Goal: Task Accomplishment & Management: Complete application form

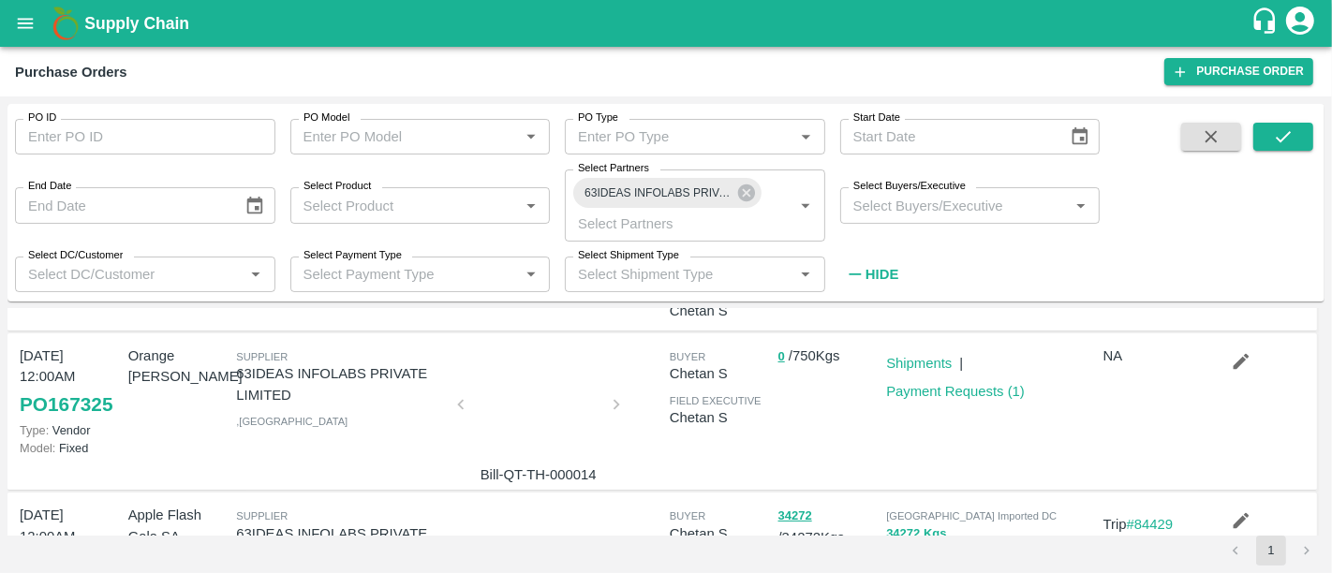
scroll to position [205, 0]
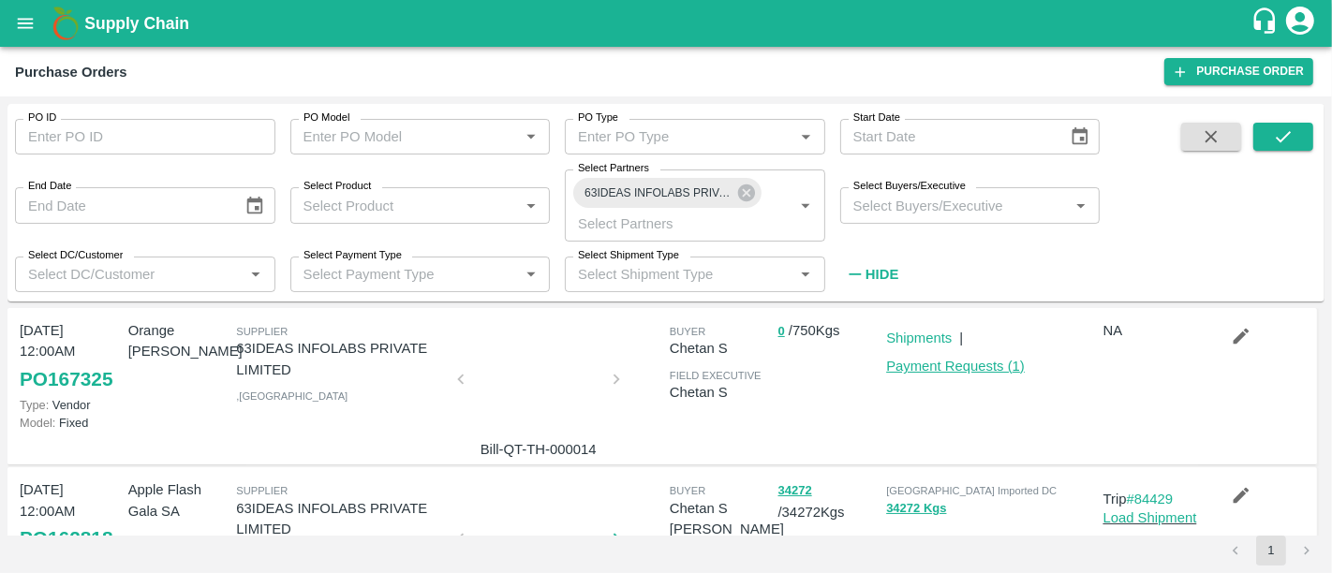
click at [966, 371] on link "Payment Requests ( 1 )" at bounding box center [955, 366] width 139 height 15
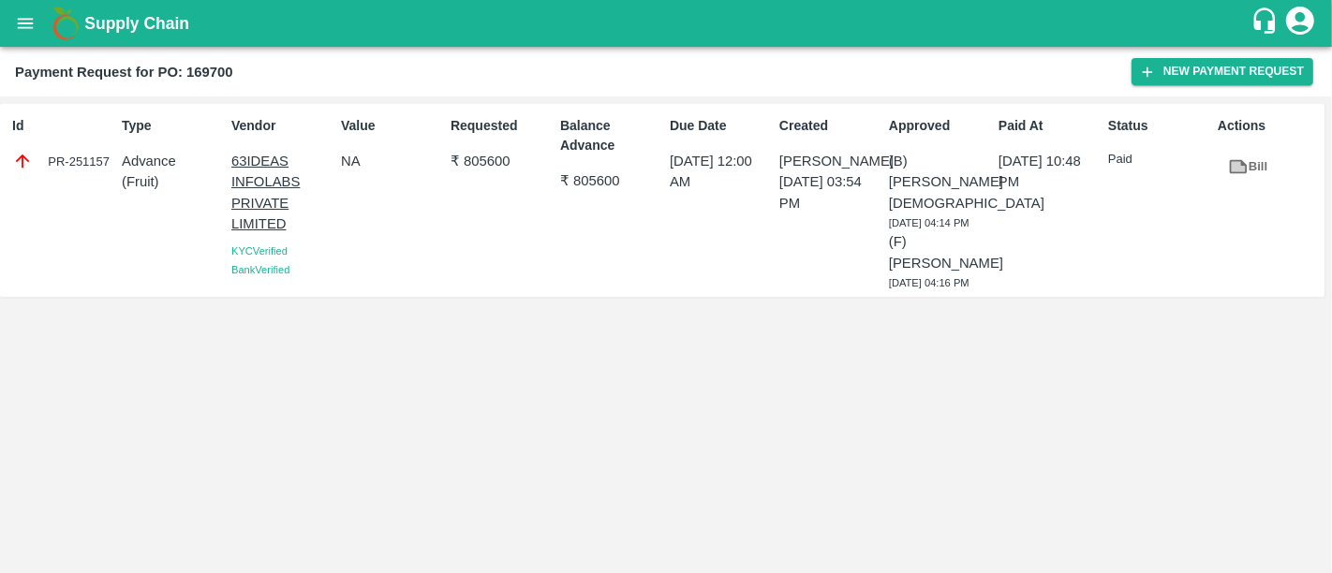
click at [94, 15] on b "Supply Chain" at bounding box center [136, 23] width 105 height 19
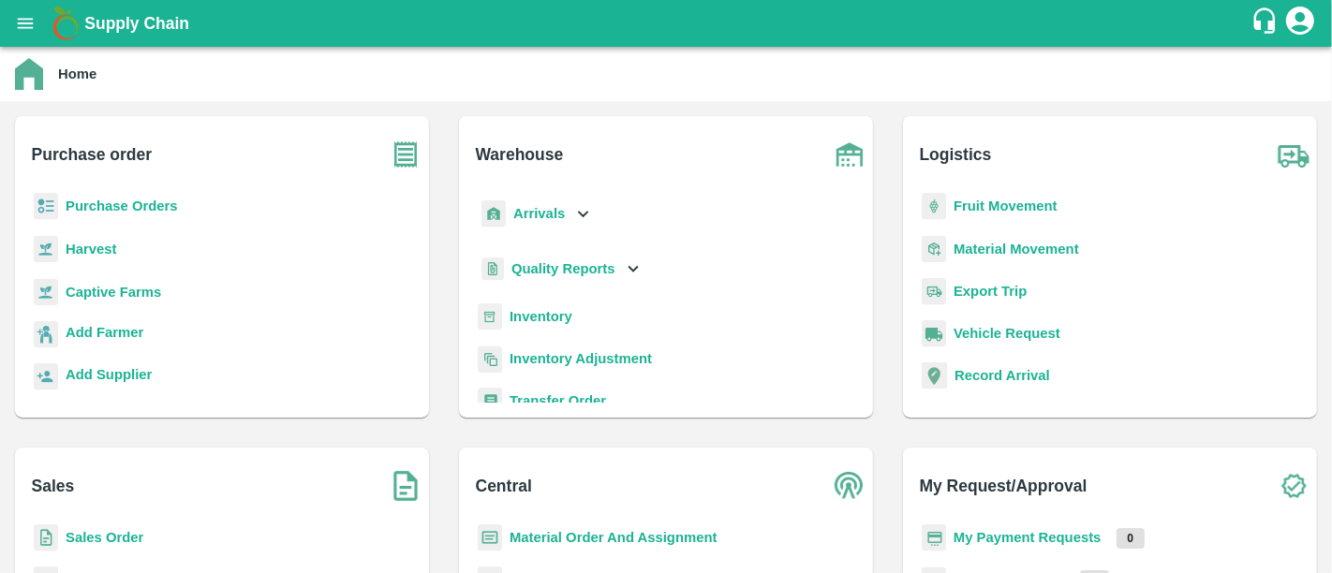
click at [172, 199] on b "Purchase Orders" at bounding box center [122, 206] width 112 height 15
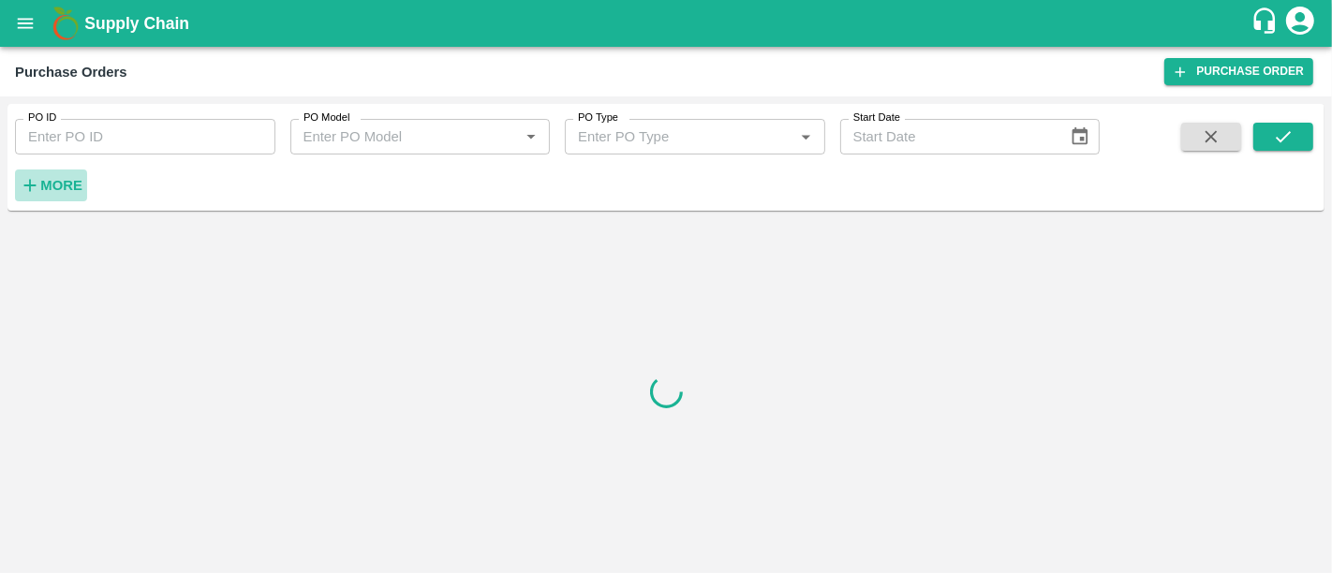
click at [61, 185] on strong "More" at bounding box center [61, 185] width 42 height 15
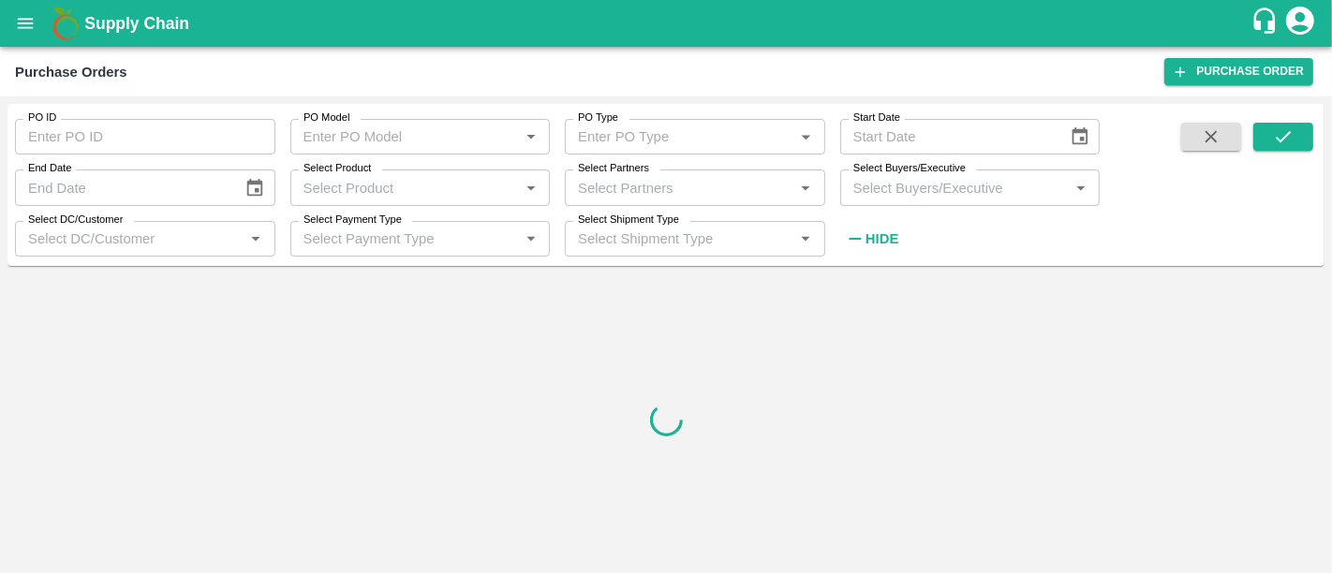
click at [585, 201] on div "Select Partners   *" at bounding box center [695, 188] width 260 height 36
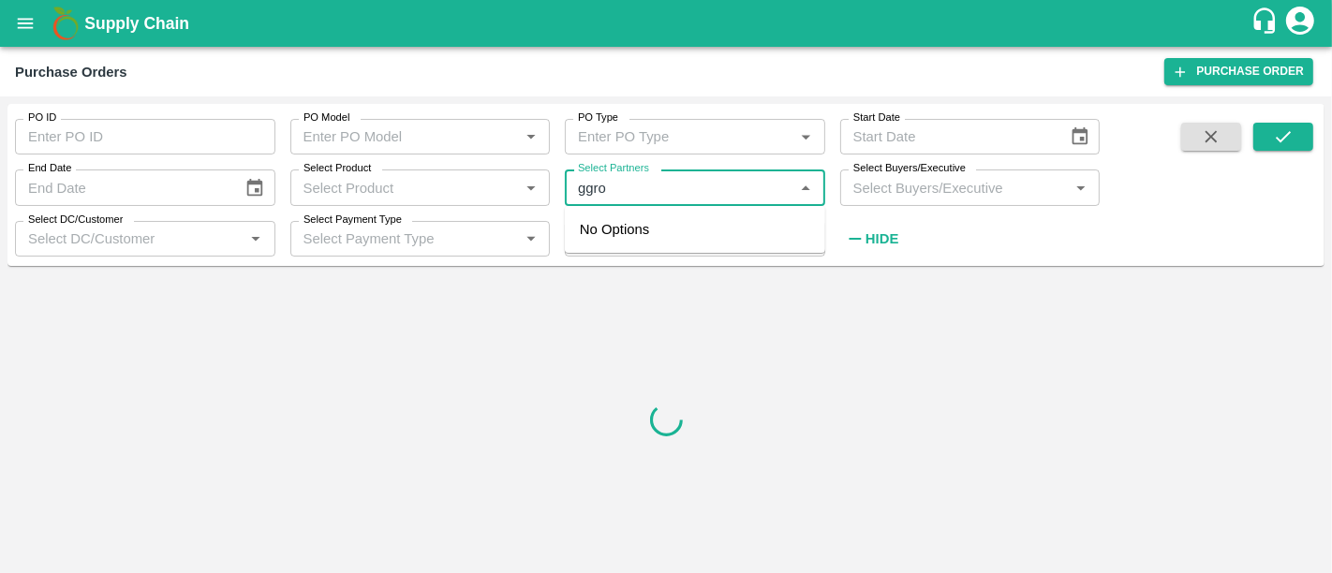
click at [578, 185] on input "Select Partners" at bounding box center [679, 187] width 218 height 24
click at [621, 182] on input "Select Partners" at bounding box center [679, 187] width 218 height 24
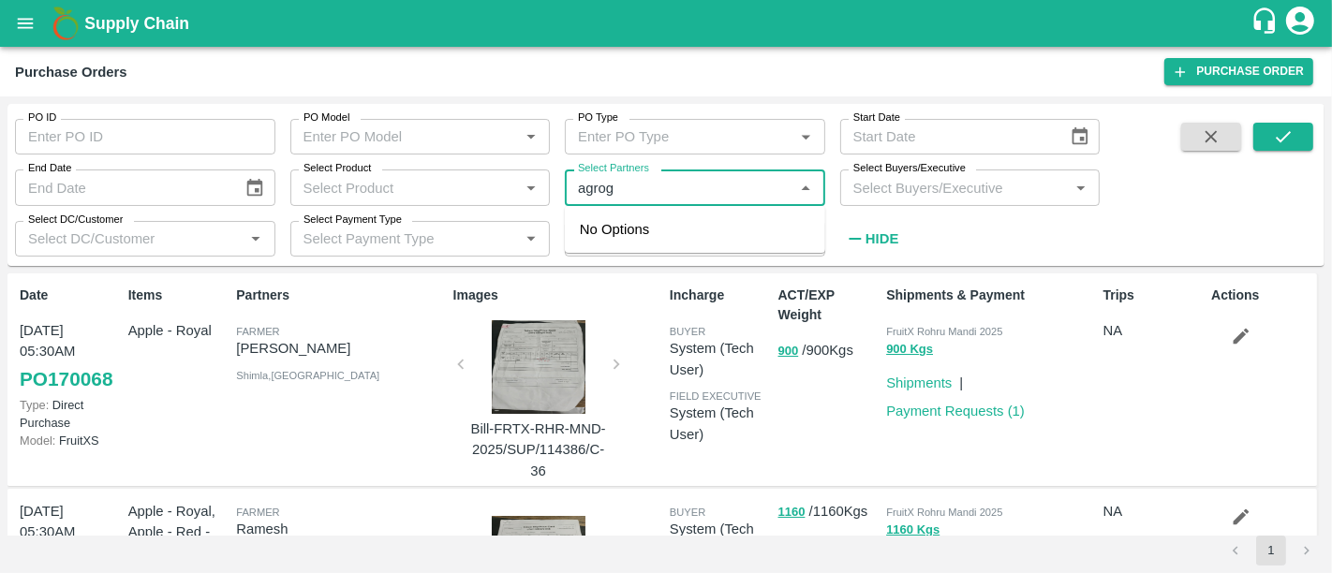
type input "agroga"
click at [648, 231] on div "Agrogator Exports Private Limited -, -9767015000" at bounding box center [721, 240] width 178 height 42
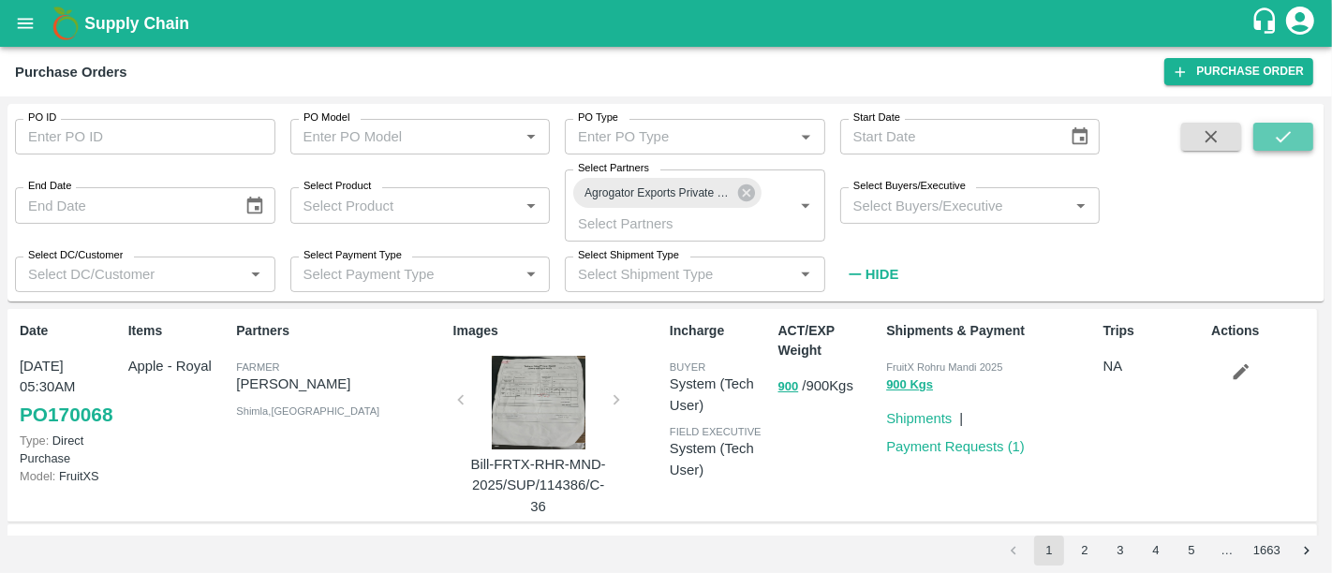
click at [1284, 129] on icon "submit" at bounding box center [1283, 136] width 21 height 21
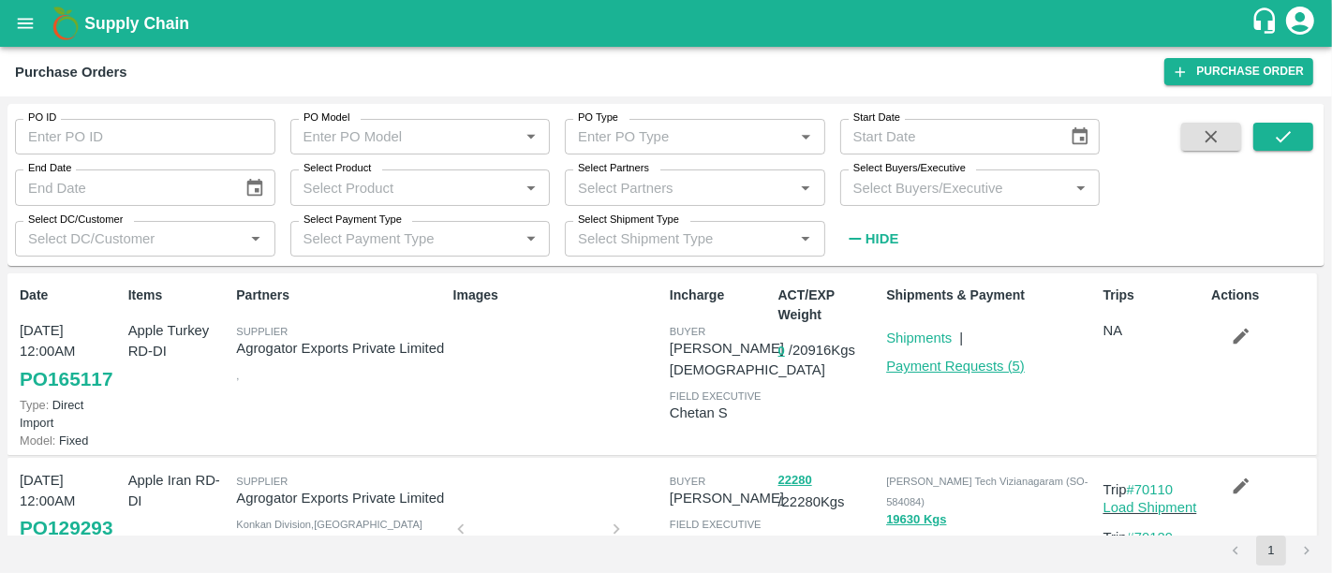
click at [927, 362] on link "Payment Requests ( 5 )" at bounding box center [955, 366] width 139 height 15
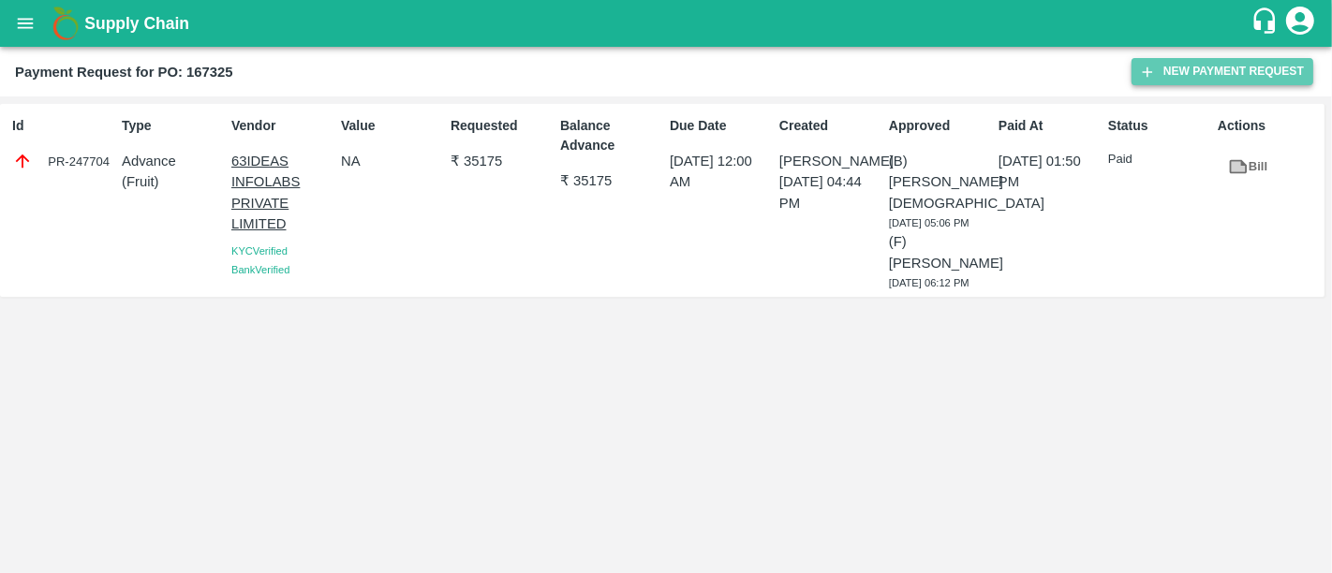
click at [1182, 69] on button "New Payment Request" at bounding box center [1222, 71] width 182 height 27
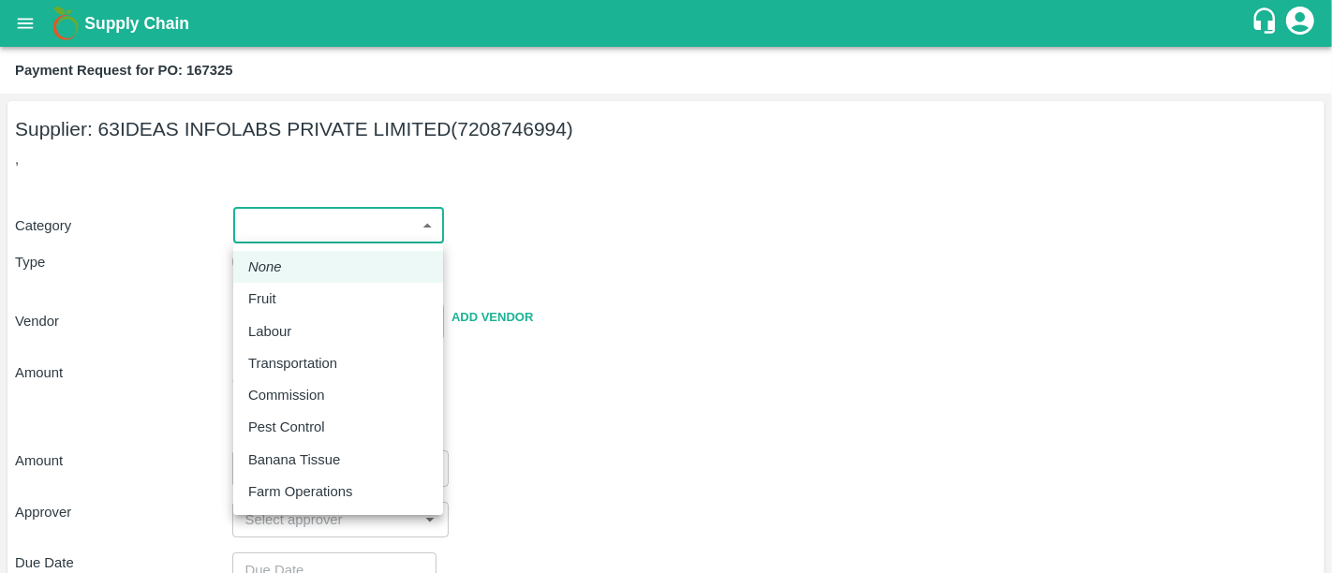
click at [344, 229] on body "Supply Chain Payment Request for PO: 167325 Supplier: 63IDEAS INFOLABS PRIVATE …" at bounding box center [666, 286] width 1332 height 573
click at [323, 288] on li "Fruit" at bounding box center [338, 299] width 210 height 32
type input "1"
type input "63IDEAS INFOLABS PRIVATE LIMITED - 7208746994(Supplier)"
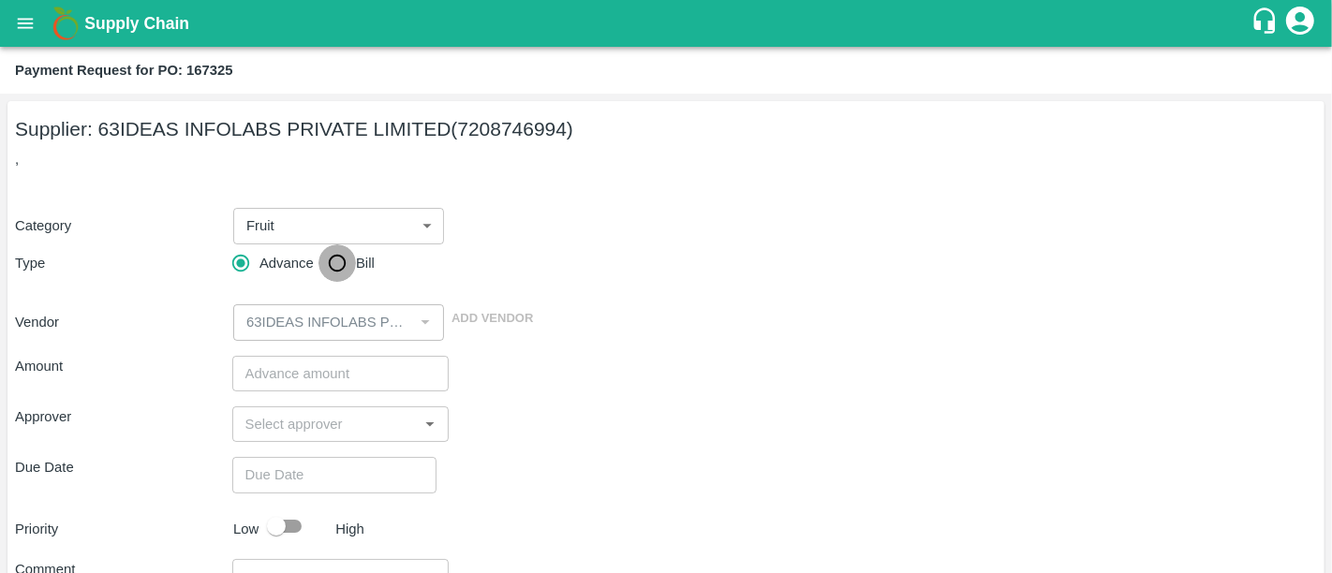
click at [332, 274] on input "Bill" at bounding box center [336, 262] width 37 height 37
radio input "true"
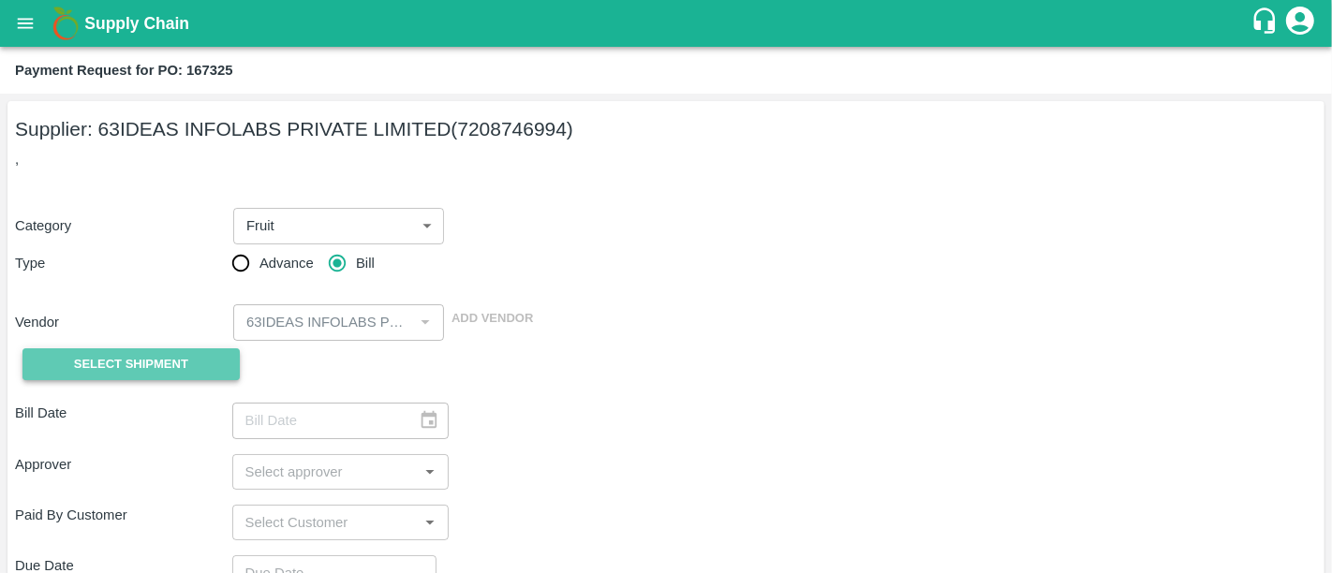
click at [185, 365] on span "Select Shipment" at bounding box center [131, 365] width 114 height 22
